Goal: Check status: Check status

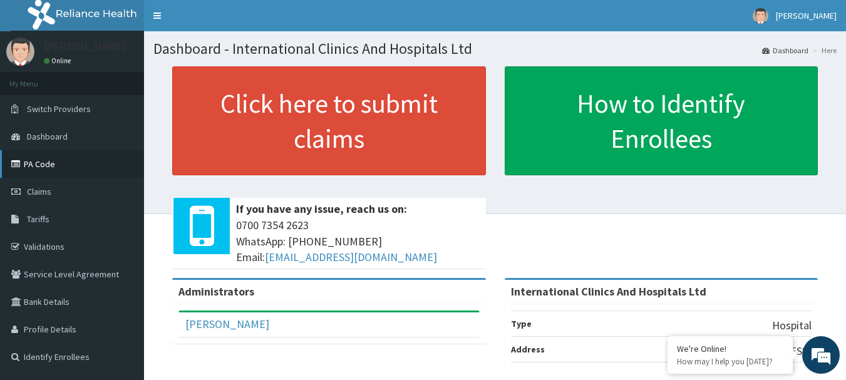
click at [64, 170] on link "PA Code" at bounding box center [72, 164] width 144 height 28
click at [254, 11] on nav "Toggle navigation [PERSON_NAME] [PERSON_NAME] - [EMAIL_ADDRESS][DOMAIN_NAME] Me…" at bounding box center [495, 15] width 702 height 31
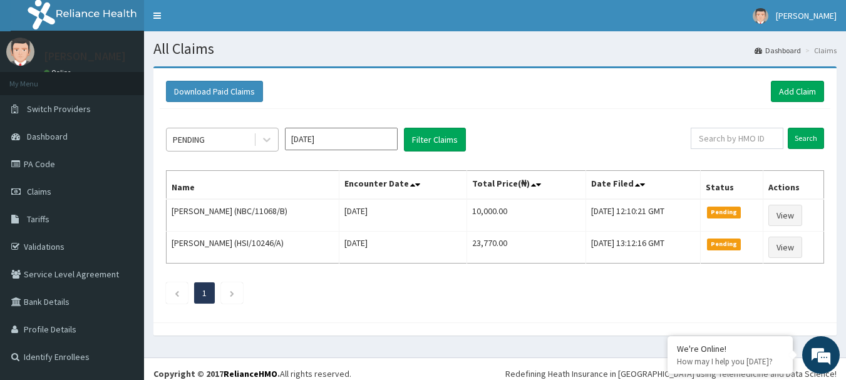
click at [224, 133] on div "PENDING" at bounding box center [210, 140] width 87 height 20
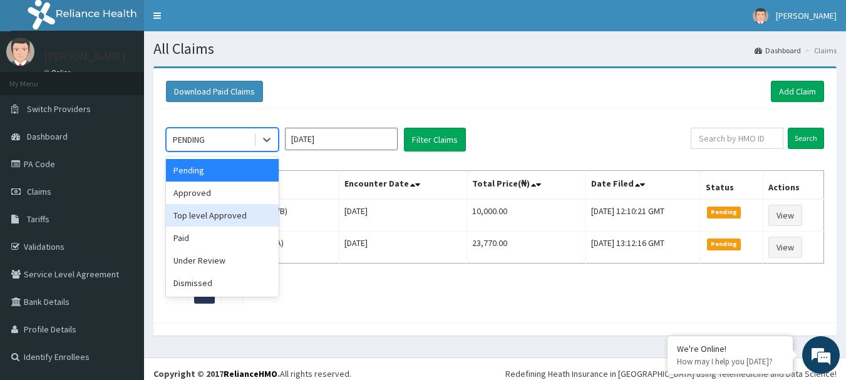
click at [226, 213] on div "Top level Approved" at bounding box center [222, 215] width 113 height 23
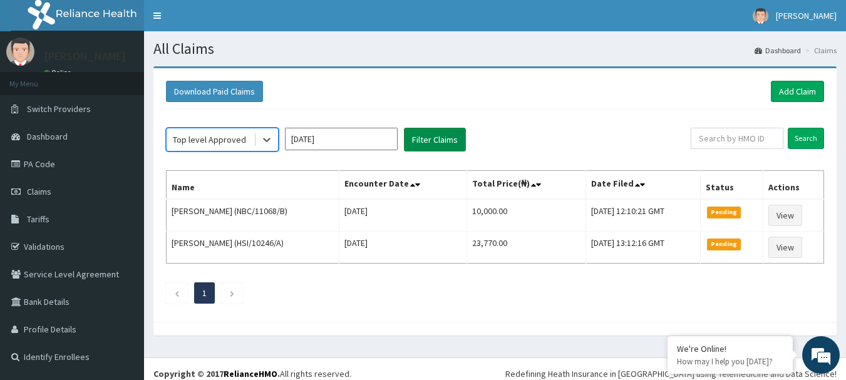
click at [427, 137] on button "Filter Claims" at bounding box center [435, 140] width 62 height 24
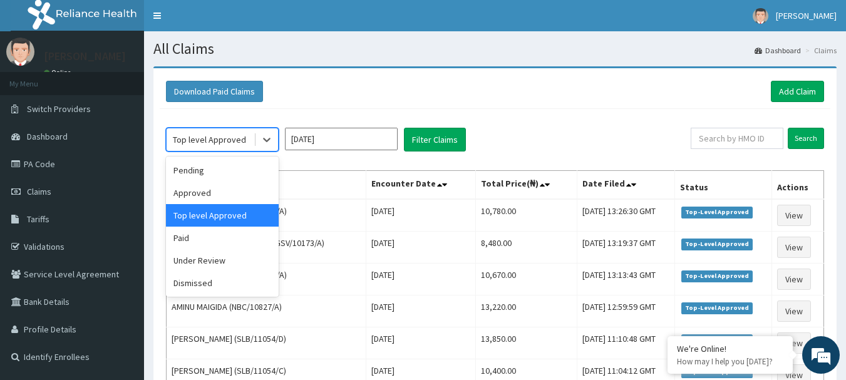
click at [207, 134] on div "Top level Approved" at bounding box center [209, 139] width 73 height 13
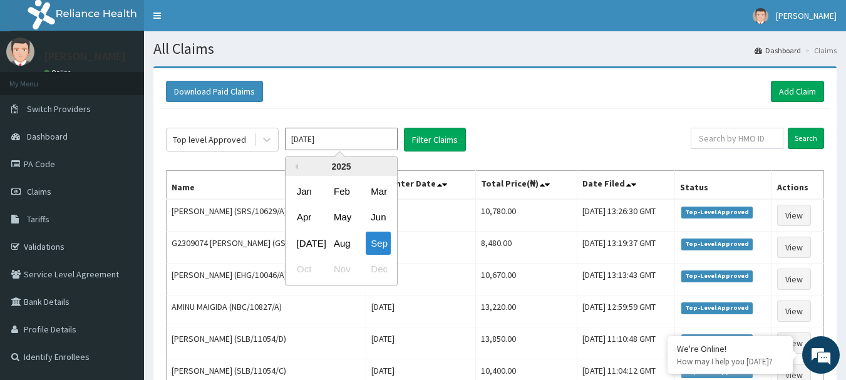
click at [330, 149] on input "Sep 2025" at bounding box center [341, 139] width 113 height 23
click at [333, 144] on input "Sep 2025" at bounding box center [341, 139] width 113 height 23
drag, startPoint x: 349, startPoint y: 244, endPoint x: 371, endPoint y: 190, distance: 58.2
click at [349, 239] on div "Aug" at bounding box center [341, 243] width 25 height 23
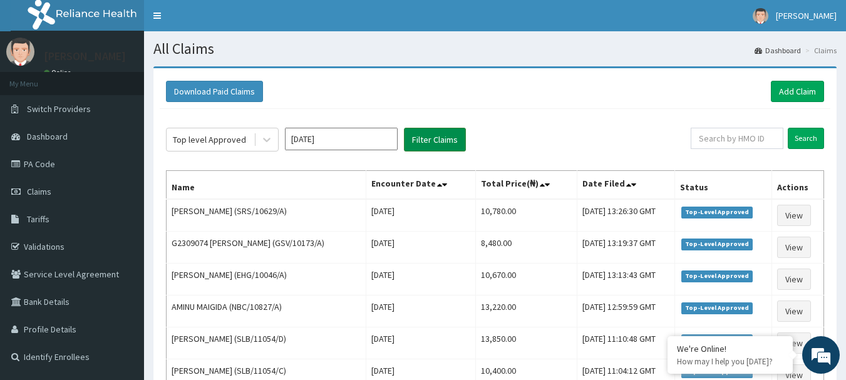
click at [437, 142] on button "Filter Claims" at bounding box center [435, 140] width 62 height 24
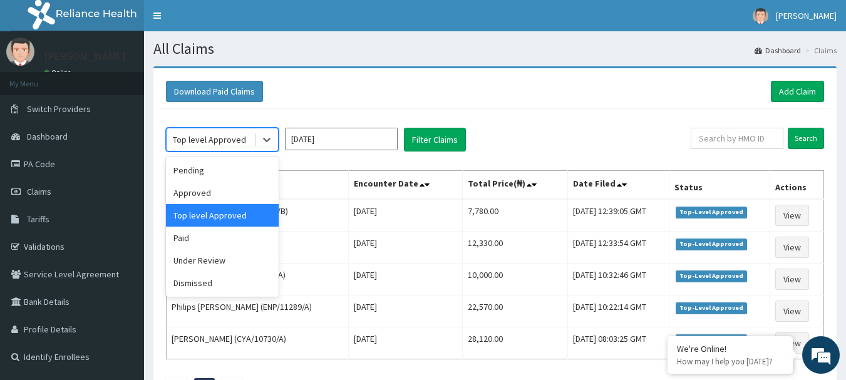
click at [219, 137] on div "Top level Approved" at bounding box center [209, 139] width 73 height 13
click at [224, 196] on div "Approved" at bounding box center [222, 193] width 113 height 23
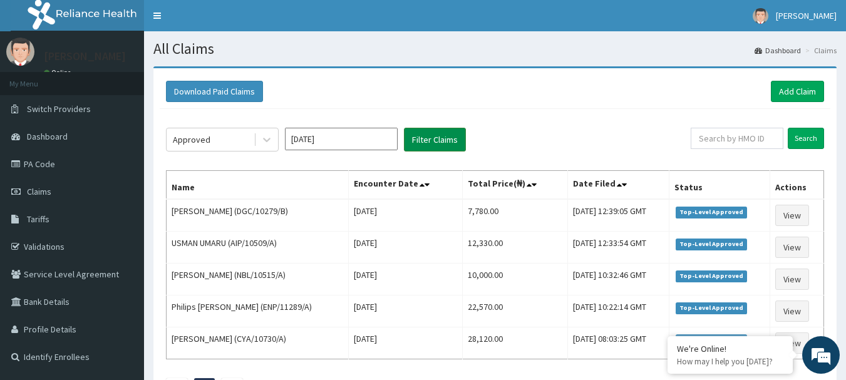
click at [443, 146] on button "Filter Claims" at bounding box center [435, 140] width 62 height 24
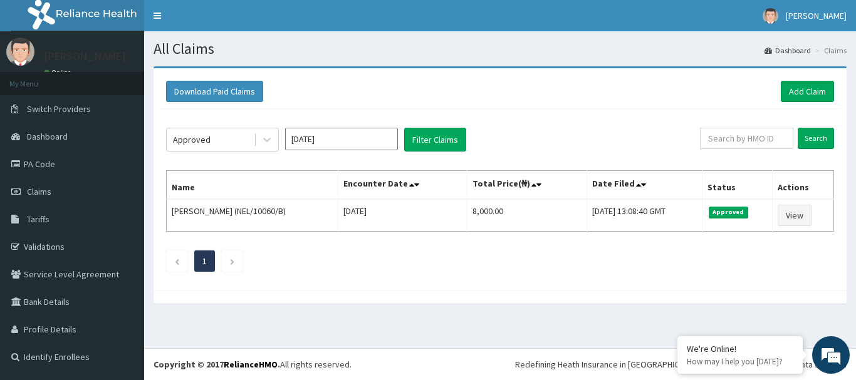
click at [359, 142] on input "Aug 2025" at bounding box center [341, 139] width 113 height 23
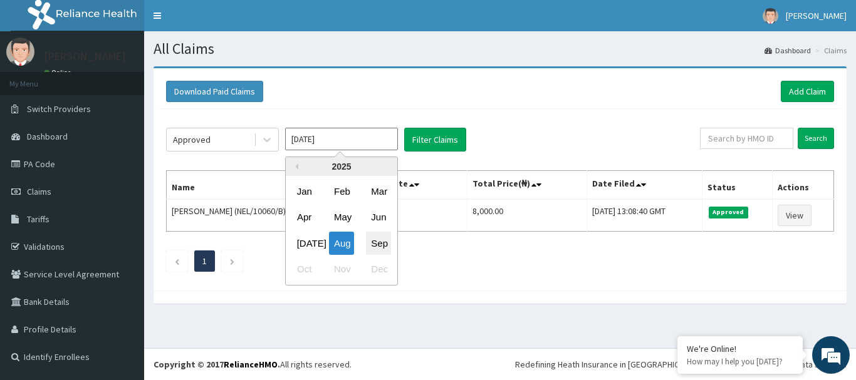
click at [373, 240] on div "Sep" at bounding box center [378, 243] width 25 height 23
type input "Sep 2025"
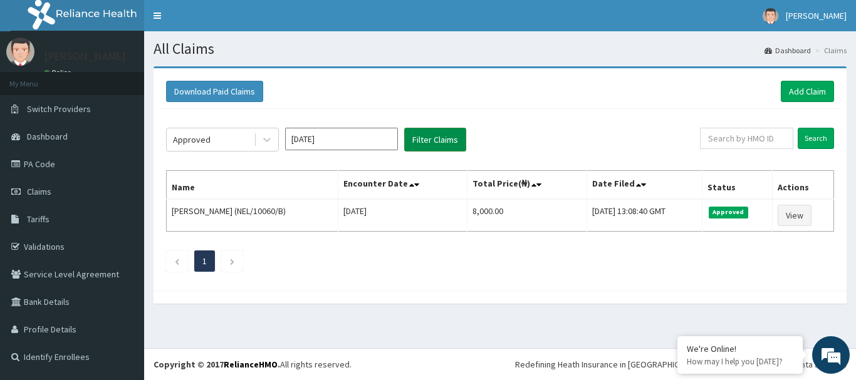
click at [436, 134] on button "Filter Claims" at bounding box center [435, 140] width 62 height 24
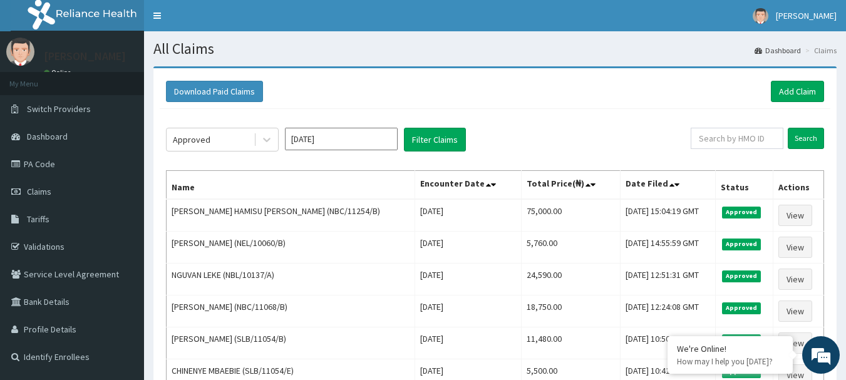
click at [331, 32] on section "All Claims Dashboard Claims" at bounding box center [495, 44] width 702 height 26
